Goal: Check status: Check status

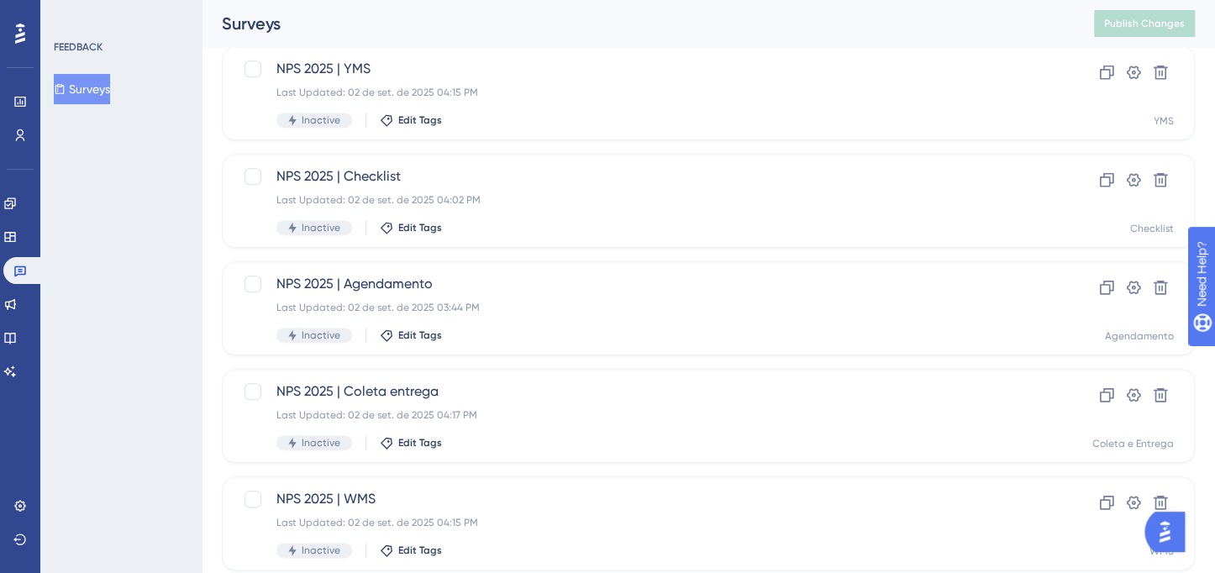
scroll to position [730, 0]
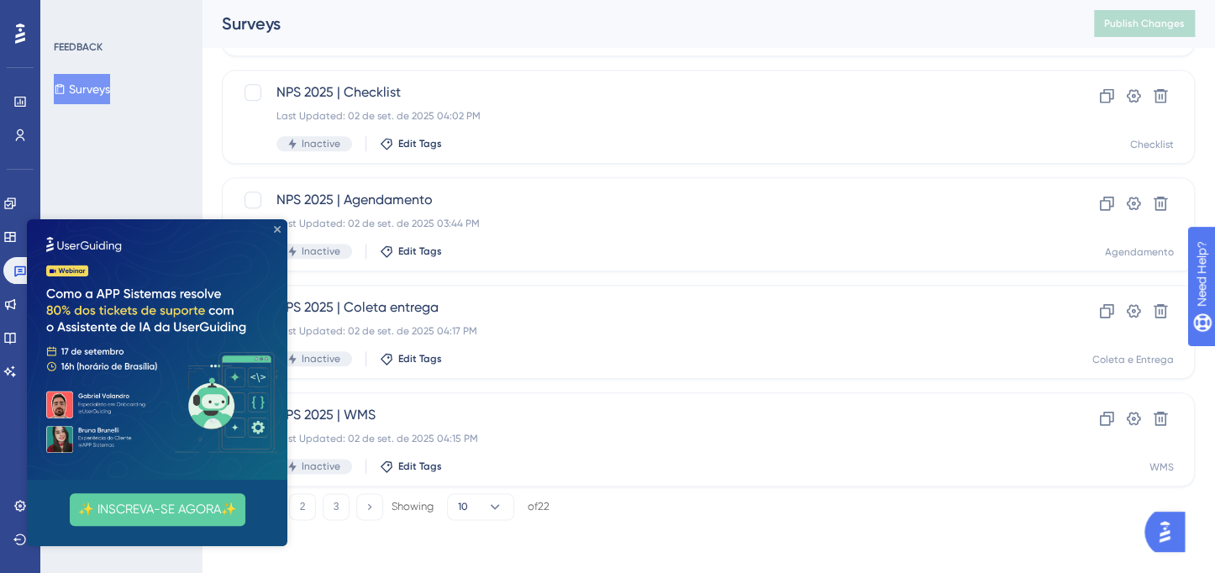
click at [279, 232] on icon "Close Preview" at bounding box center [277, 229] width 7 height 7
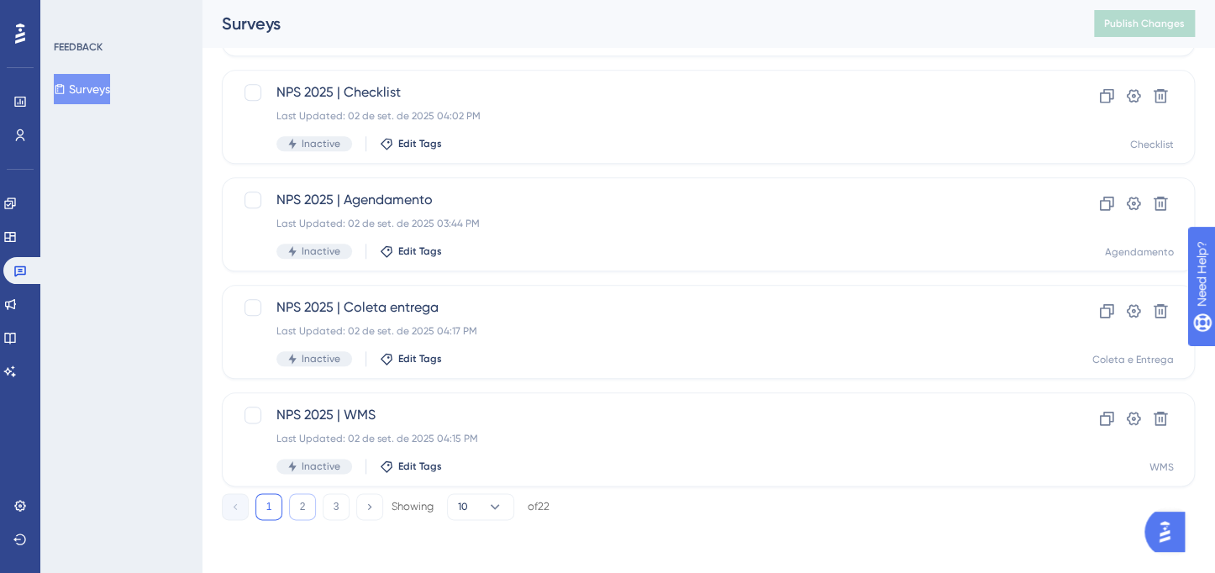
click at [304, 499] on button "2" at bounding box center [302, 506] width 27 height 27
click at [273, 496] on button "1" at bounding box center [268, 506] width 27 height 27
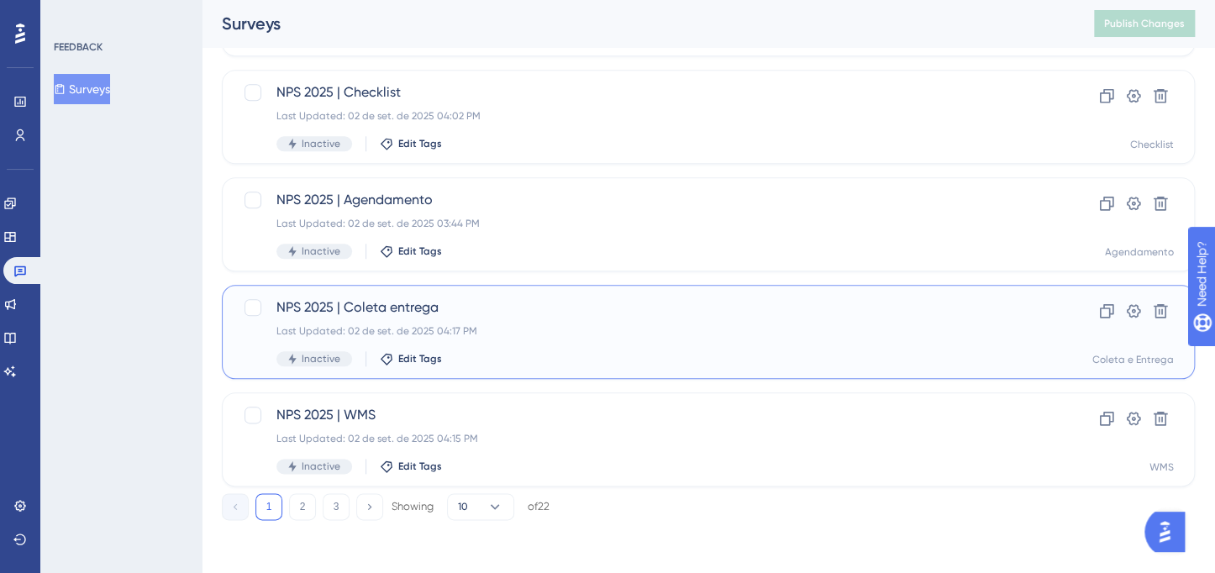
click at [642, 328] on div "Last Updated: 02 de set. de 2025 04:17 PM" at bounding box center [640, 330] width 729 height 13
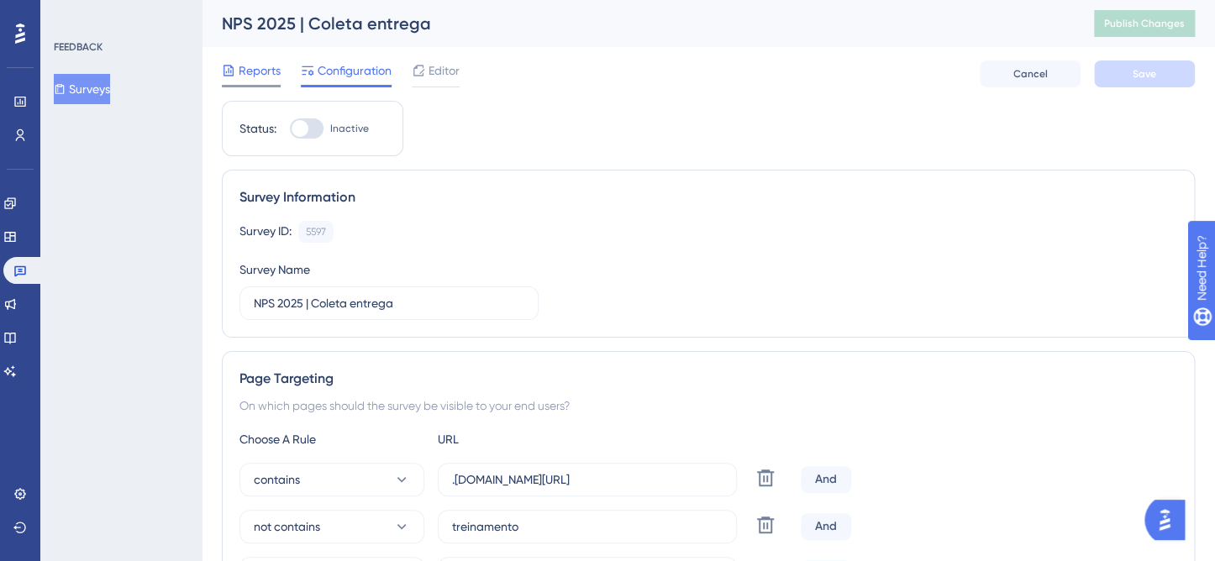
click at [259, 69] on span "Reports" at bounding box center [260, 70] width 42 height 20
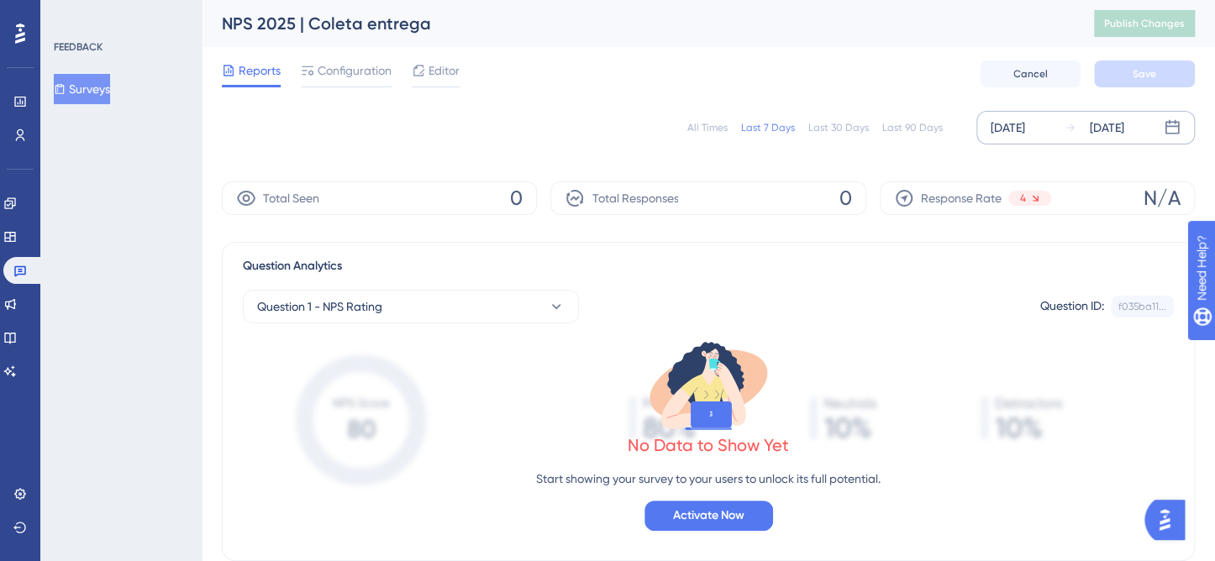
click at [1005, 136] on div "[DATE]" at bounding box center [1007, 128] width 34 height 20
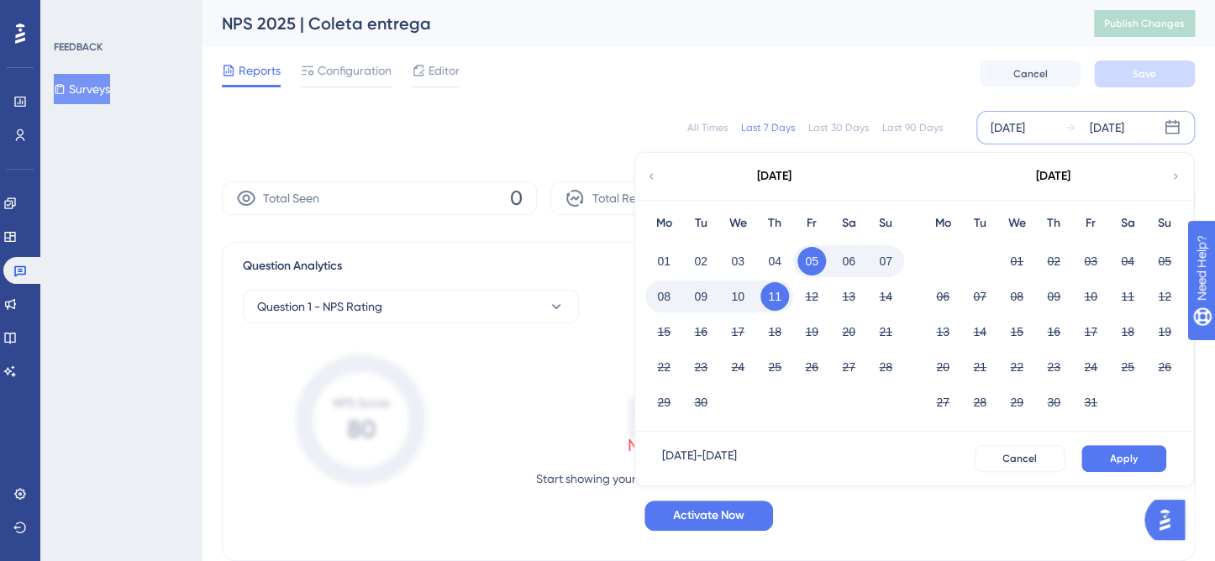
click at [661, 167] on div "[DATE]" at bounding box center [773, 176] width 277 height 47
click at [649, 178] on icon at bounding box center [651, 176] width 12 height 15
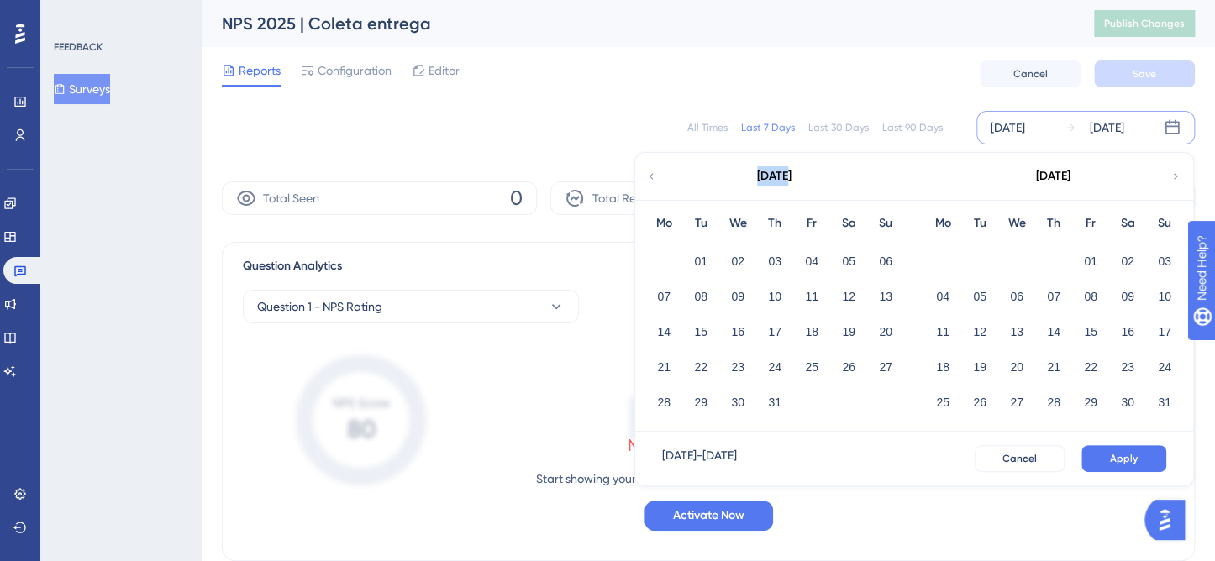
click at [649, 178] on icon at bounding box center [651, 176] width 12 height 15
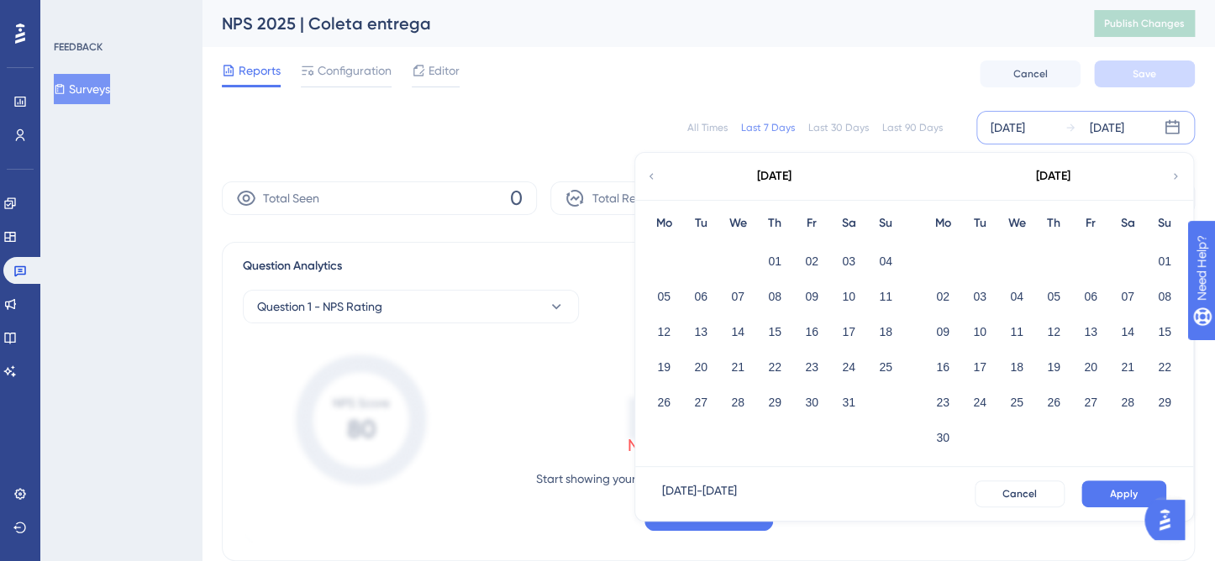
click at [1173, 186] on div "[DATE]" at bounding box center [1052, 176] width 277 height 47
click at [1175, 177] on icon at bounding box center [1175, 176] width 4 height 6
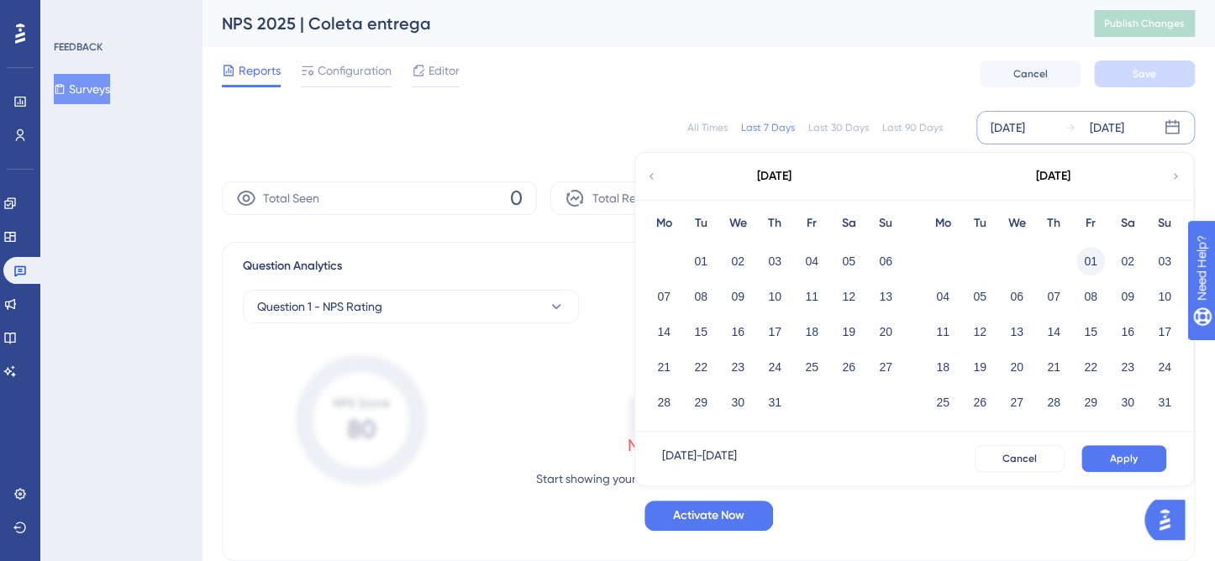
click at [1098, 259] on button "01" at bounding box center [1090, 261] width 29 height 29
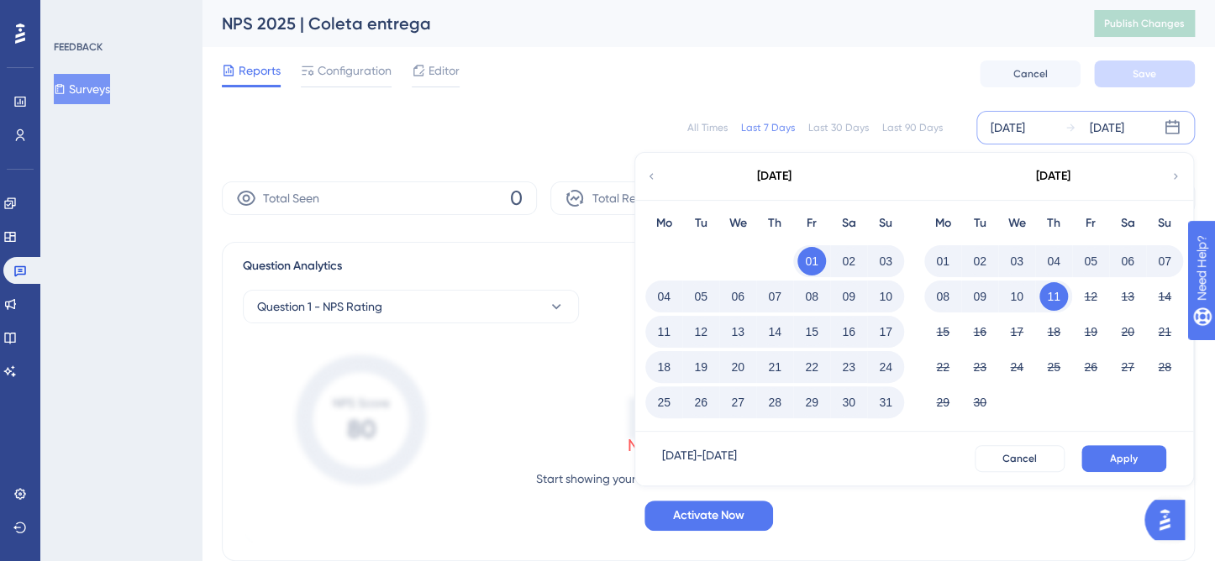
click at [805, 259] on button "01" at bounding box center [811, 261] width 29 height 29
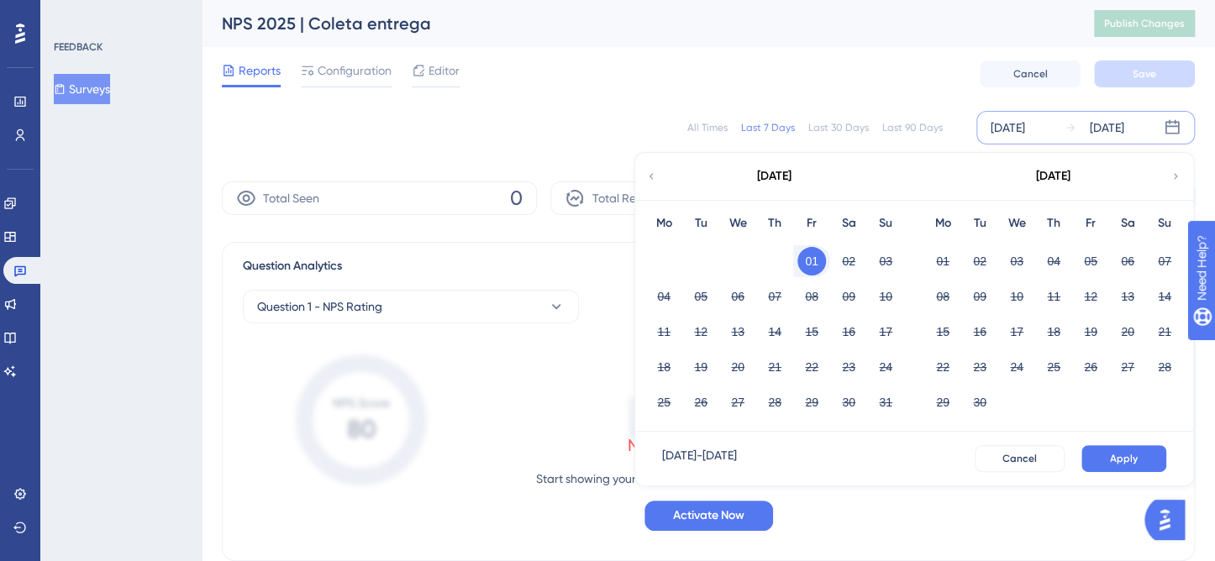
click at [820, 264] on button "01" at bounding box center [811, 261] width 29 height 29
click at [1054, 297] on button "11" at bounding box center [1053, 296] width 29 height 29
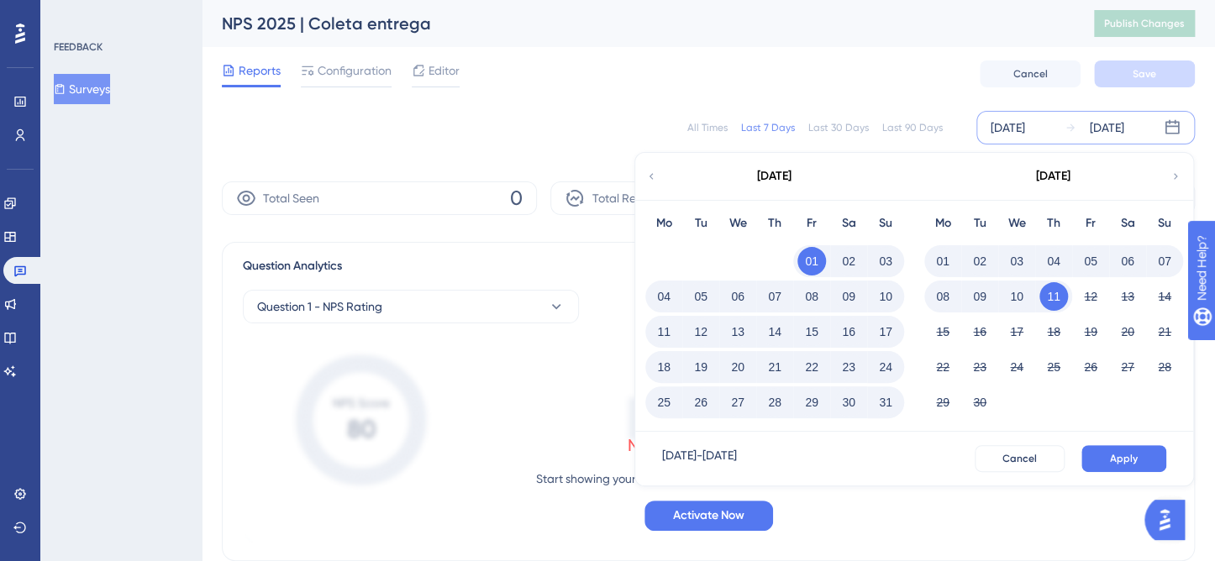
click at [1054, 297] on button "11" at bounding box center [1053, 296] width 29 height 29
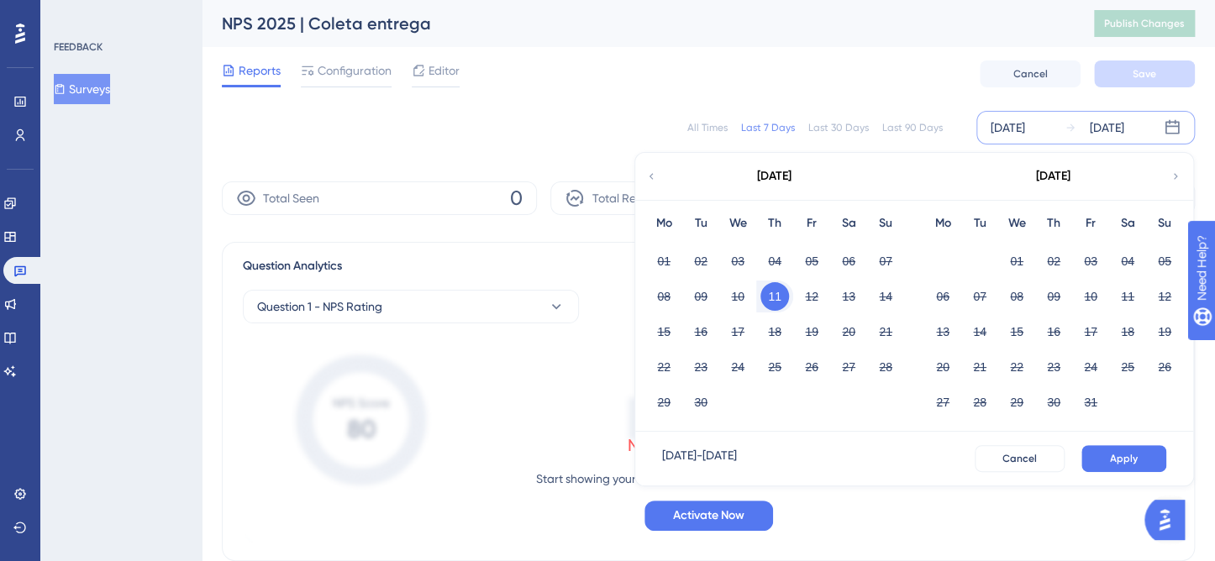
click at [651, 173] on icon at bounding box center [651, 176] width 12 height 15
click at [1004, 455] on button "Cancel" at bounding box center [1019, 458] width 90 height 27
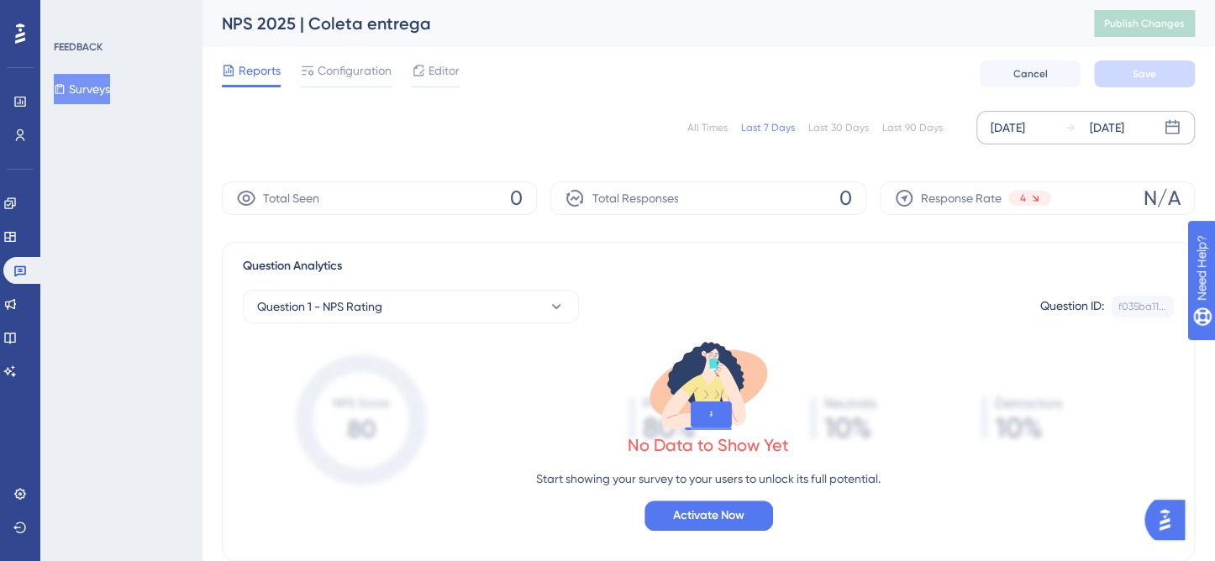
click at [1025, 129] on div "[DATE]" at bounding box center [1007, 128] width 34 height 20
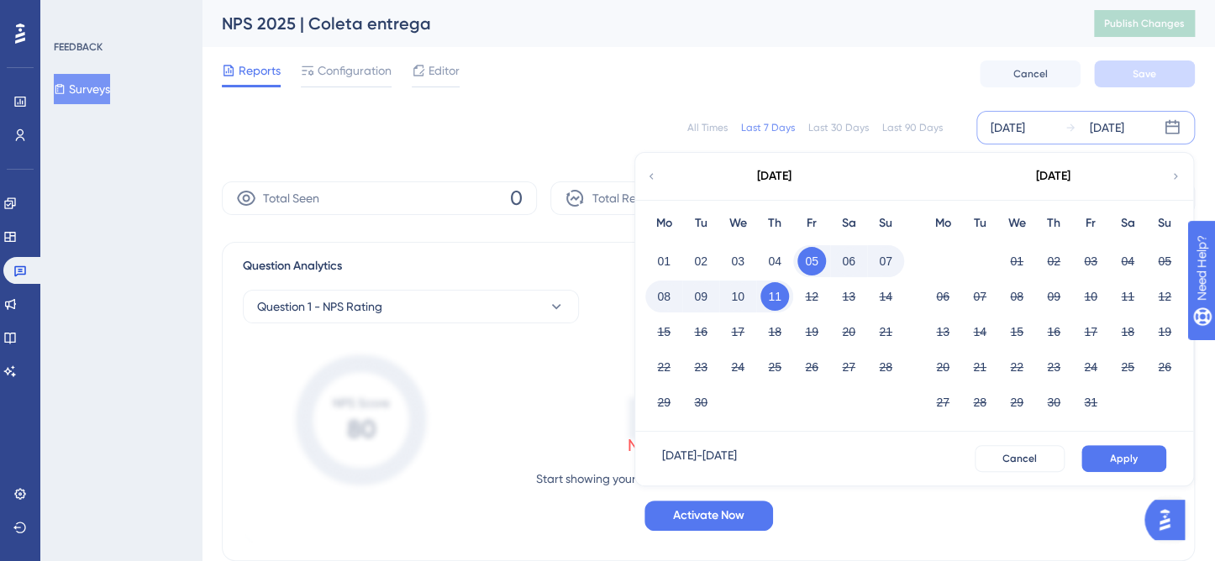
click at [657, 178] on div "[DATE]" at bounding box center [773, 176] width 277 height 47
click at [657, 176] on div "[DATE]" at bounding box center [773, 176] width 277 height 47
click at [655, 179] on icon at bounding box center [651, 176] width 12 height 15
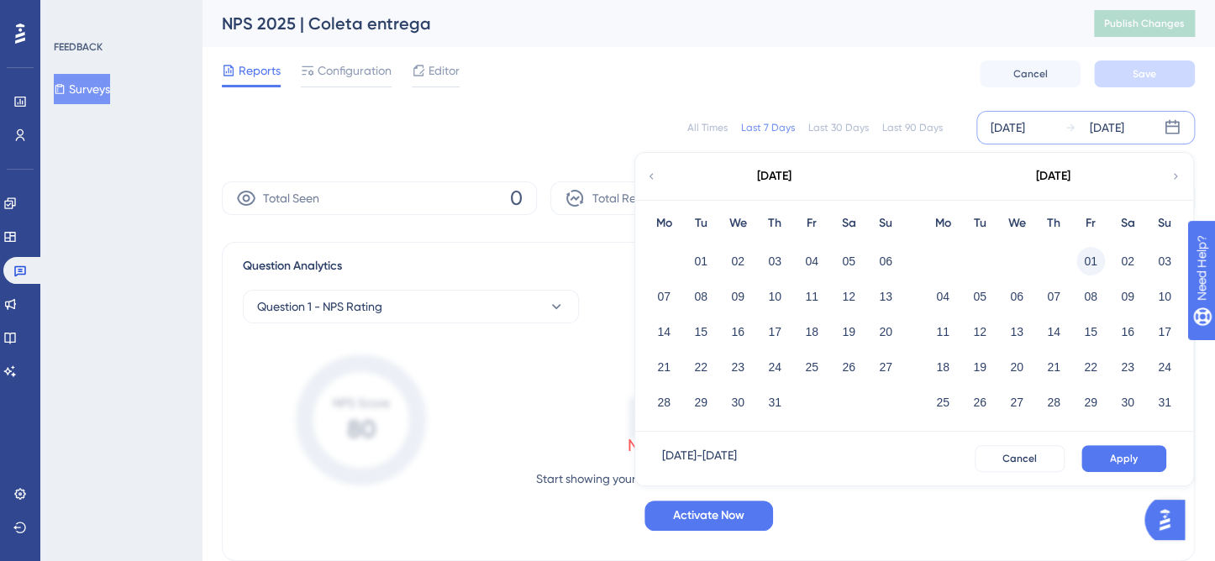
click at [1091, 255] on button "01" at bounding box center [1090, 261] width 29 height 29
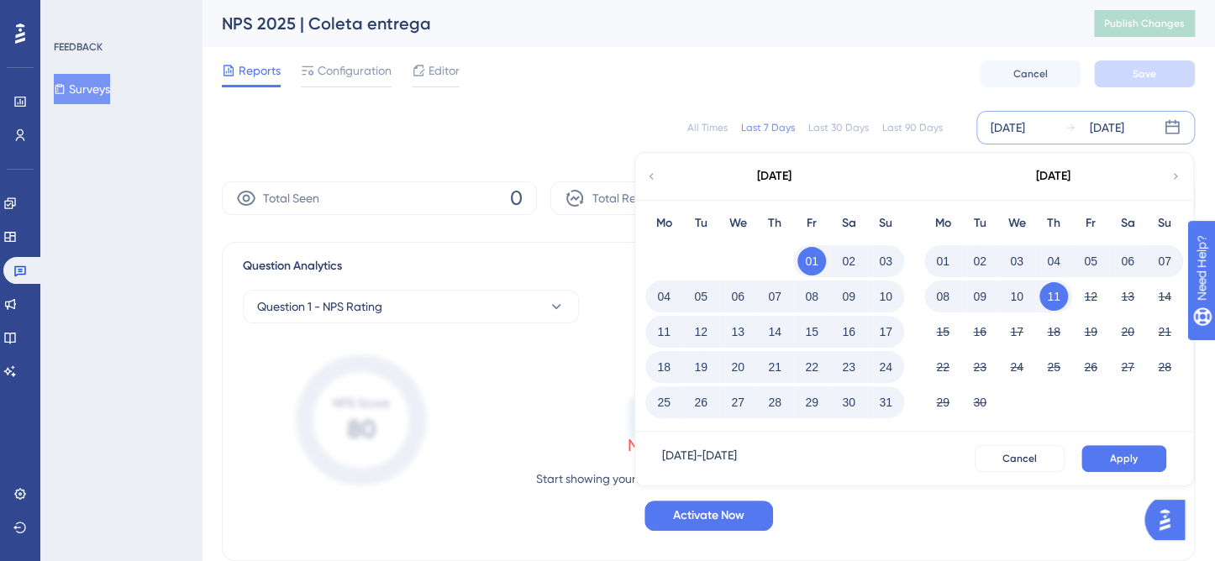
click at [876, 405] on button "31" at bounding box center [885, 402] width 29 height 29
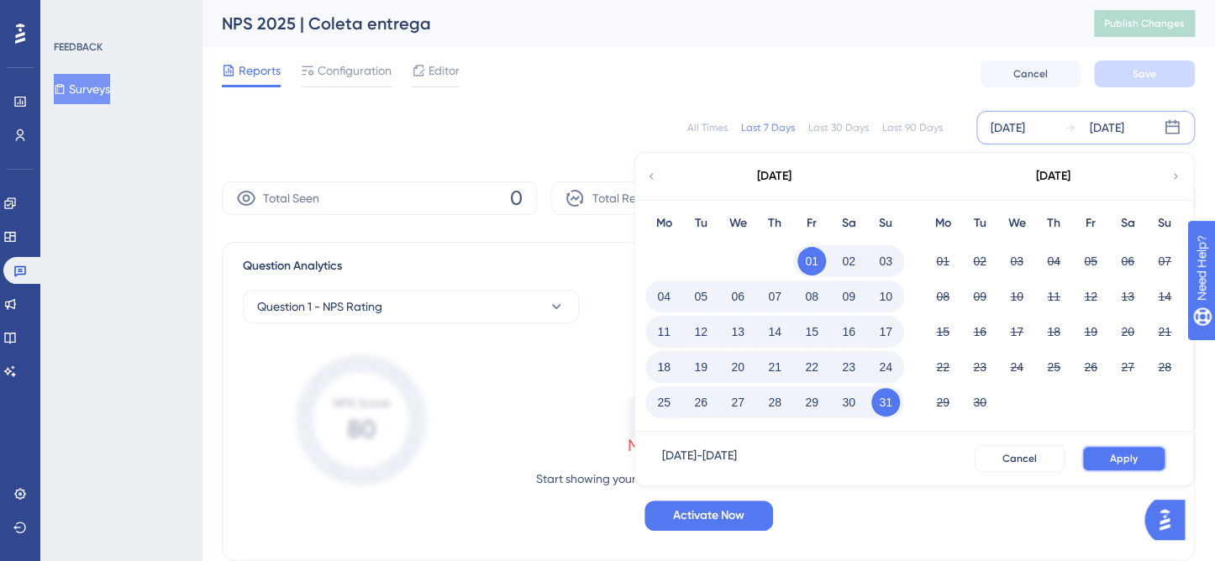
click at [1114, 458] on span "Apply" at bounding box center [1124, 458] width 28 height 13
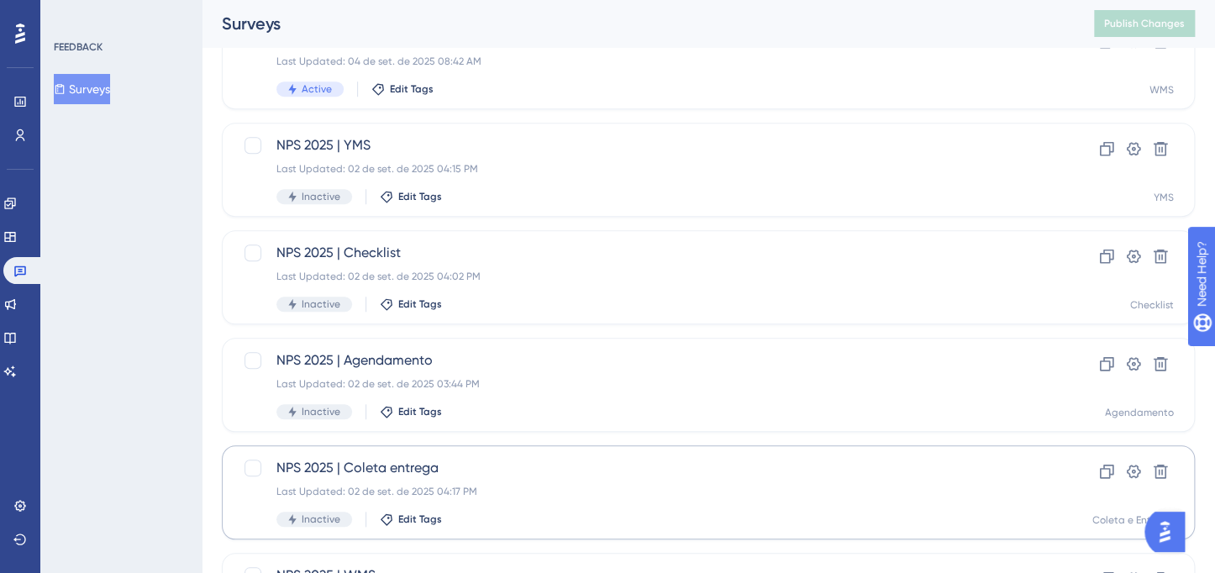
scroll to position [478, 0]
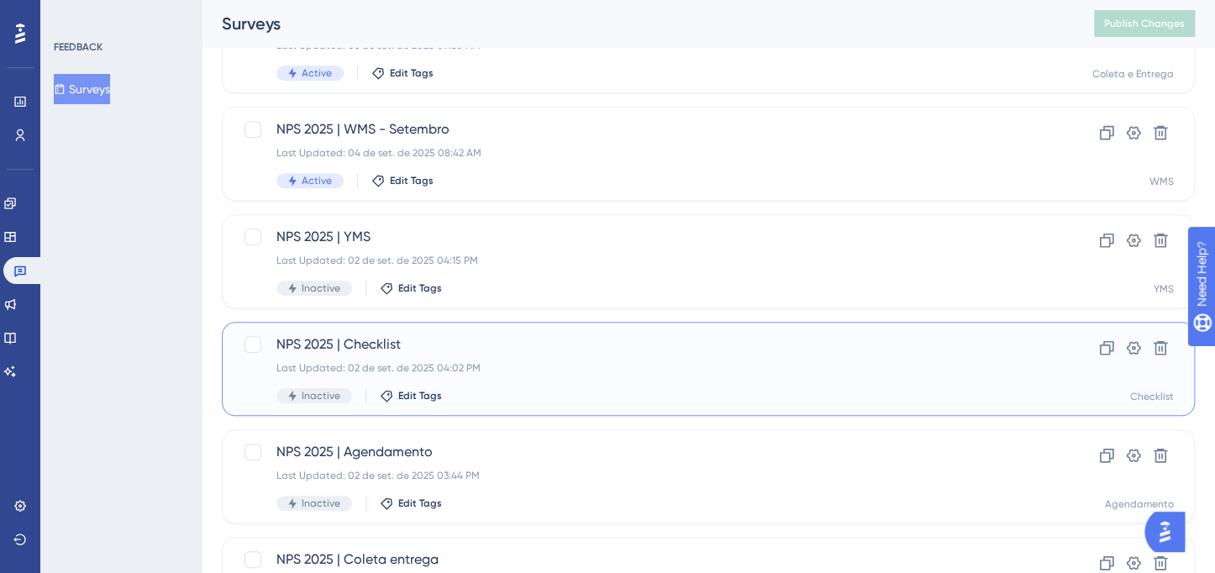
click at [591, 361] on div "Last Updated: 02 de set. de 2025 04:02 PM" at bounding box center [640, 367] width 729 height 13
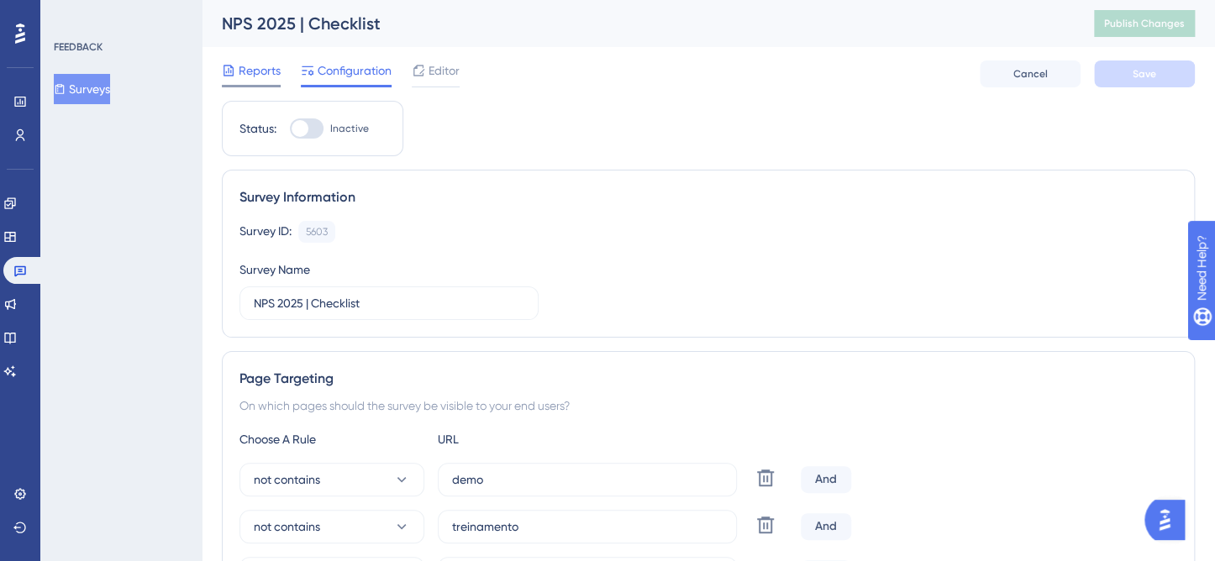
click at [270, 62] on span "Reports" at bounding box center [260, 70] width 42 height 20
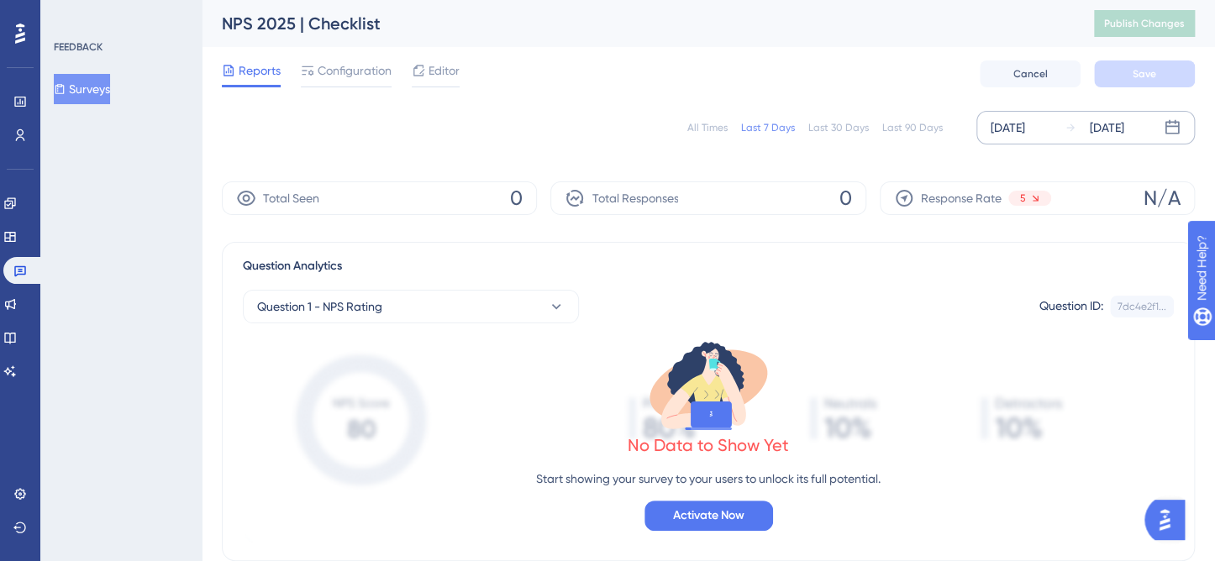
click at [1025, 137] on div "[DATE]" at bounding box center [1007, 128] width 34 height 20
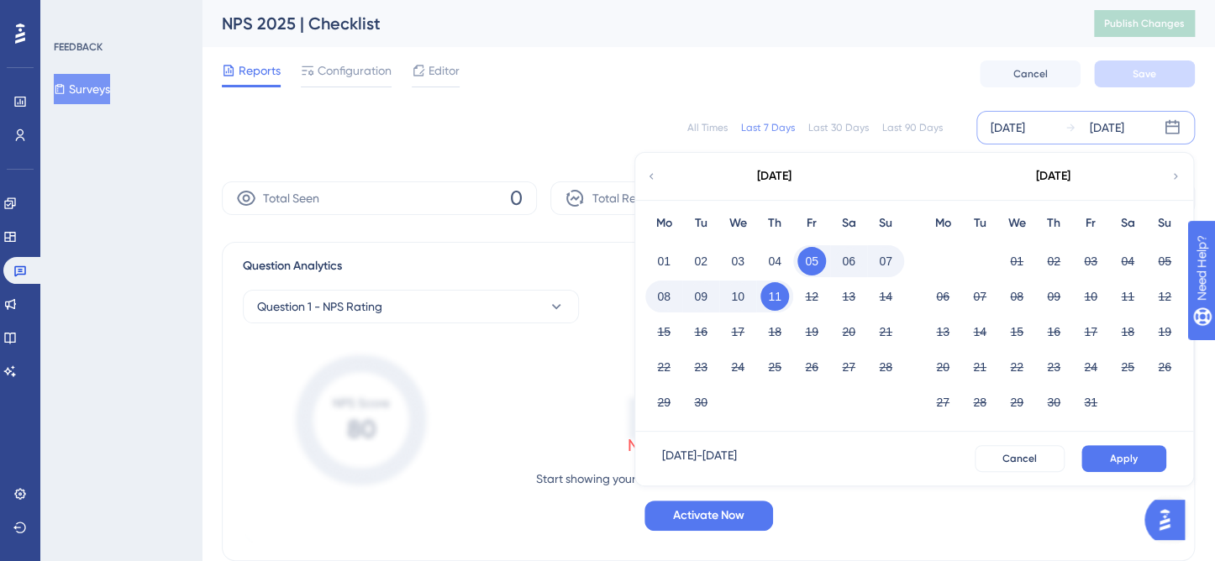
click at [648, 175] on icon at bounding box center [651, 176] width 12 height 15
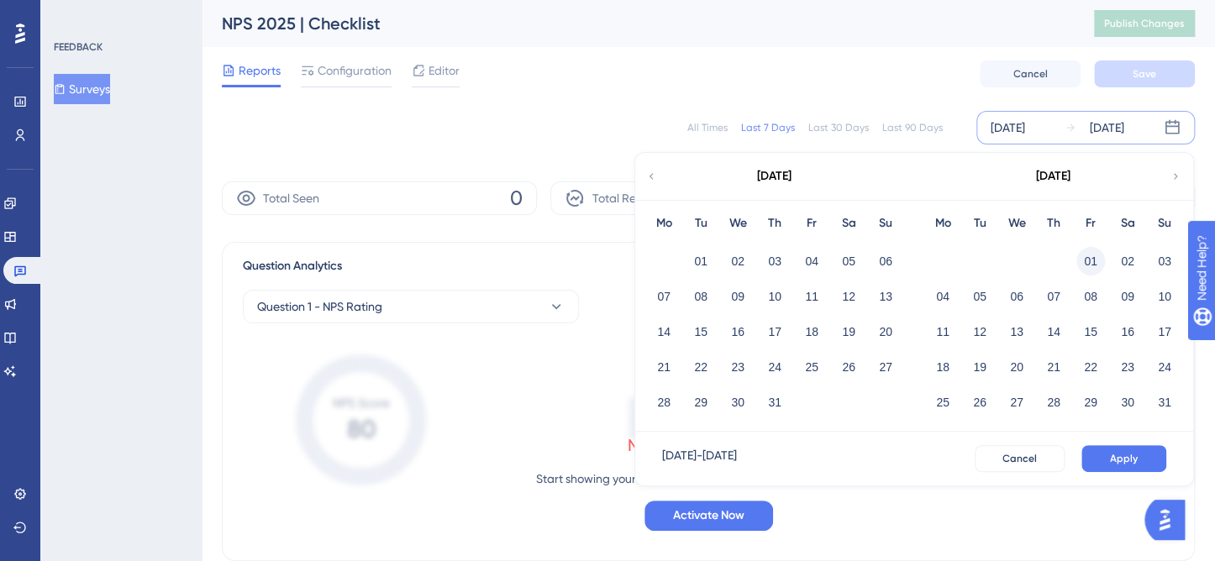
click at [1084, 261] on button "01" at bounding box center [1090, 261] width 29 height 29
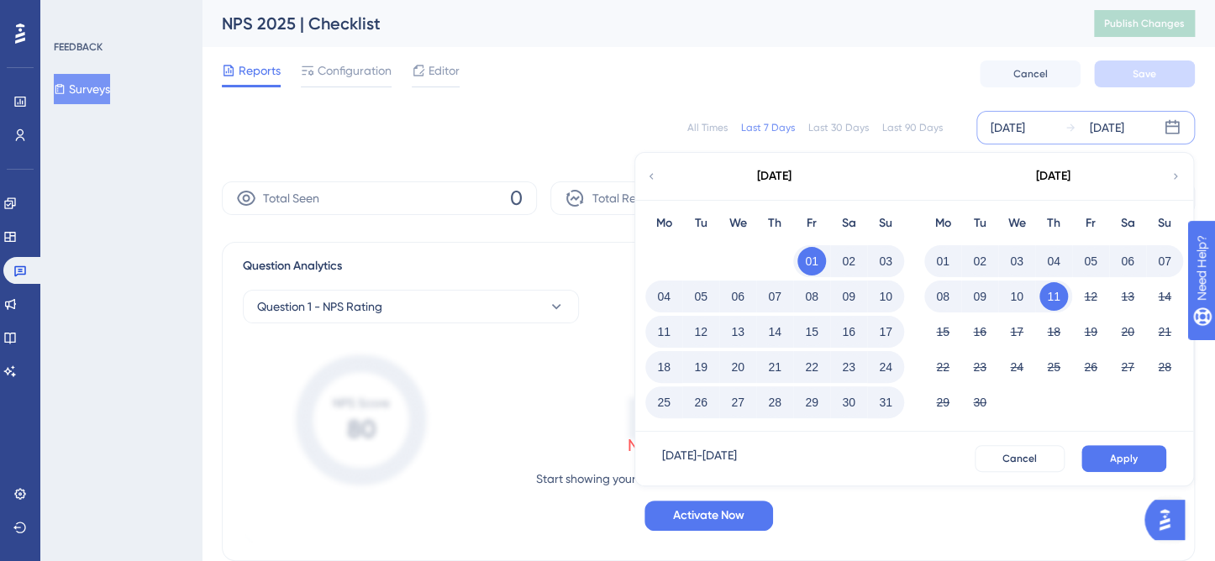
click at [883, 409] on button "31" at bounding box center [885, 402] width 29 height 29
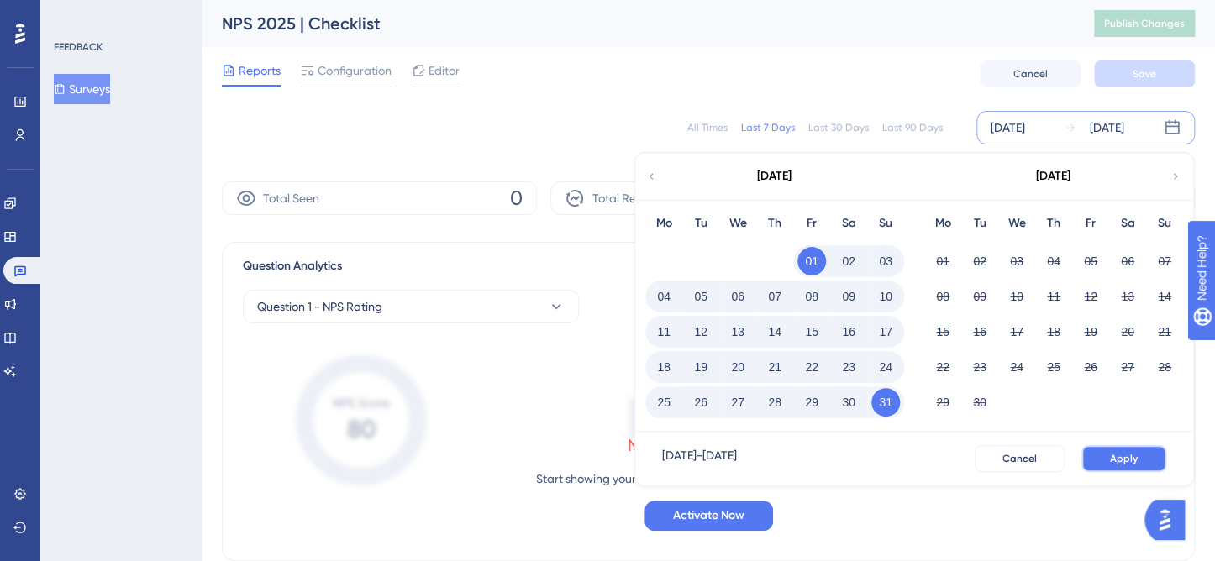
click at [1102, 448] on button "Apply" at bounding box center [1123, 458] width 85 height 27
